Goal: Information Seeking & Learning: Learn about a topic

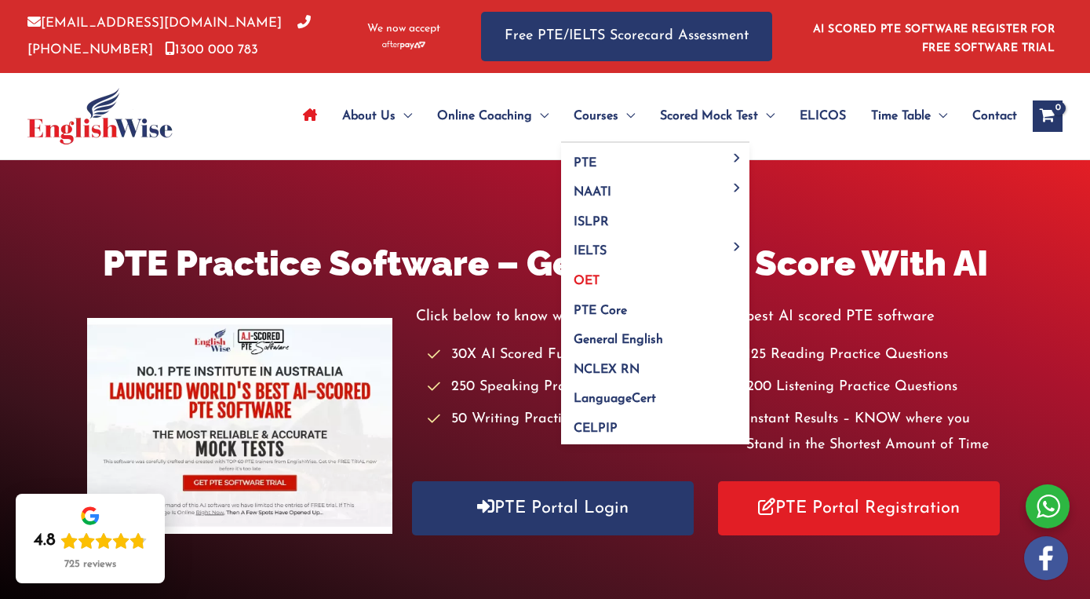
click at [629, 269] on link "OET" at bounding box center [655, 276] width 188 height 30
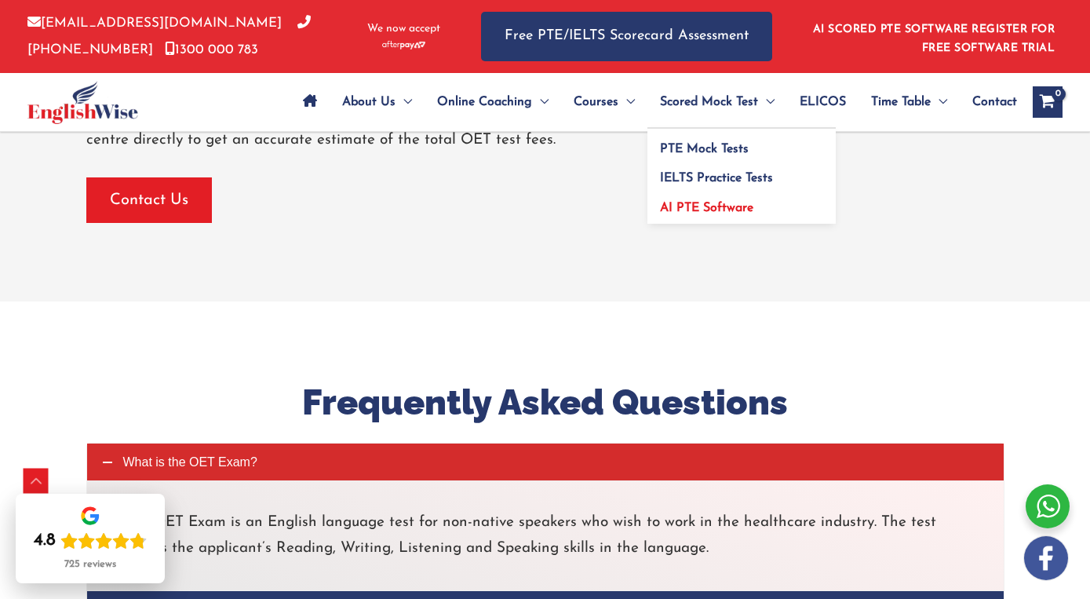
scroll to position [6045, 0]
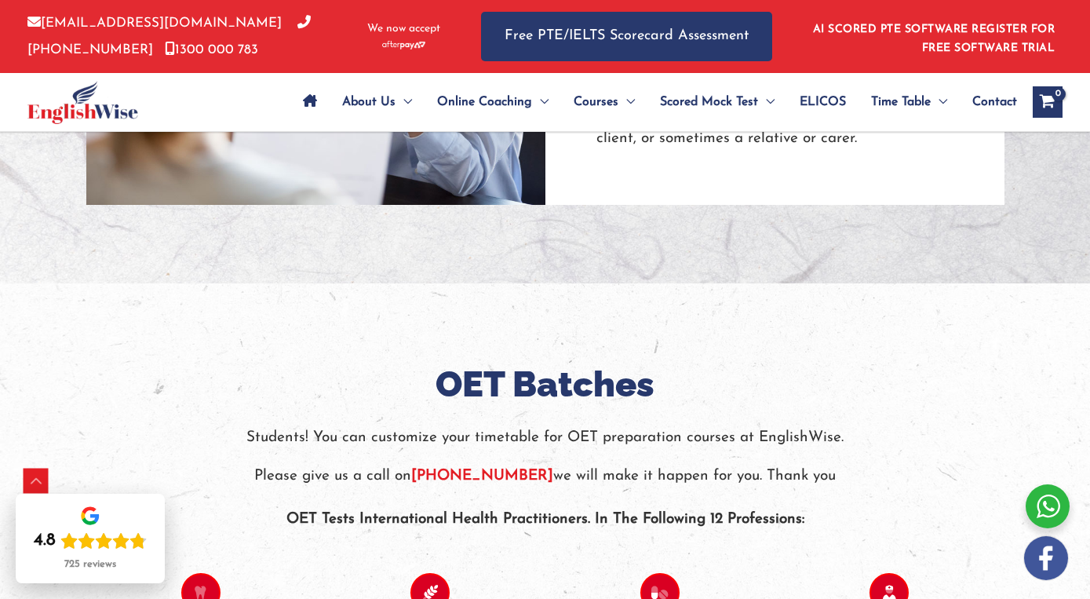
scroll to position [3027, 0]
